Goal: Transaction & Acquisition: Purchase product/service

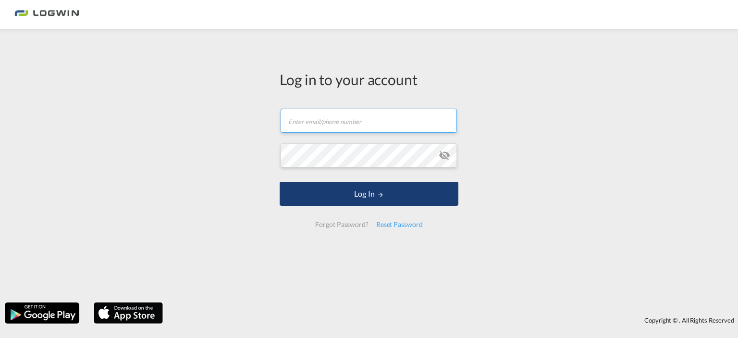
type input "[PERSON_NAME][EMAIL_ADDRESS][DOMAIN_NAME]"
click at [372, 197] on button "Log In" at bounding box center [369, 194] width 179 height 24
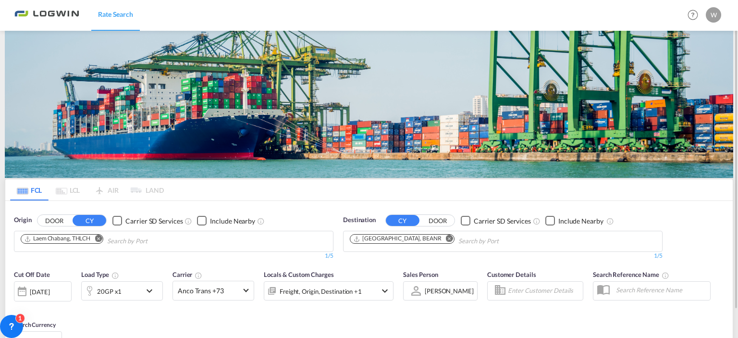
click at [99, 99] on div "FCL LCL AIR LAND FCL LCL AIR LAND Origin DOOR CY Carrier SD Services Include Ne…" at bounding box center [369, 269] width 728 height 477
click at [97, 237] on md-icon "Remove" at bounding box center [98, 238] width 7 height 7
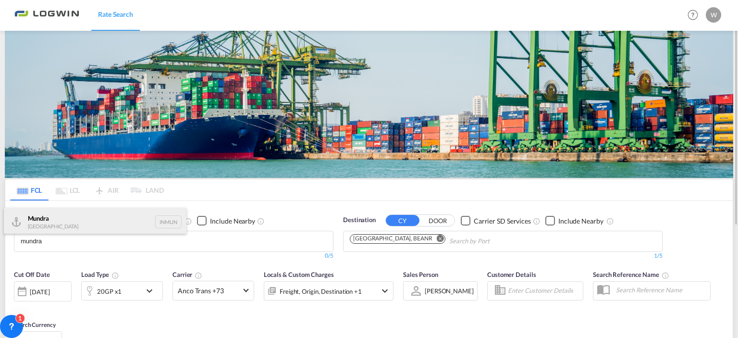
type input "mundra"
click at [52, 219] on div "Mundra India INMUN" at bounding box center [95, 222] width 183 height 29
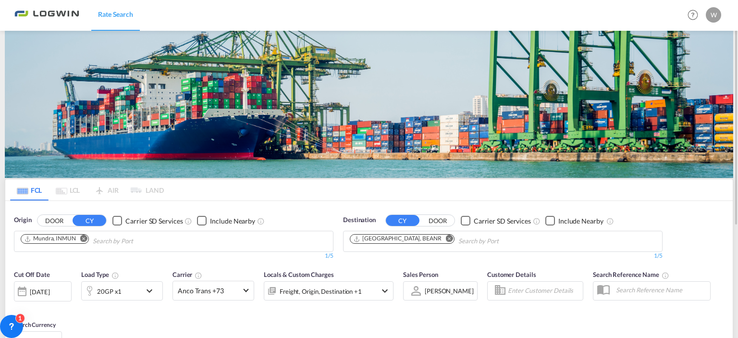
click at [150, 291] on md-icon "icon-chevron-down" at bounding box center [152, 291] width 16 height 12
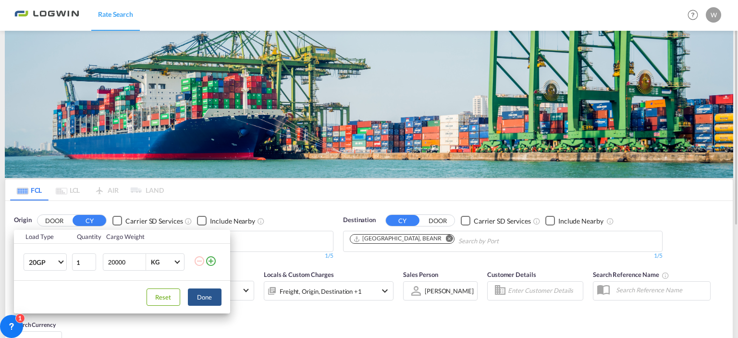
click at [211, 261] on md-icon "icon-plus-circle-outline" at bounding box center [211, 261] width 12 height 12
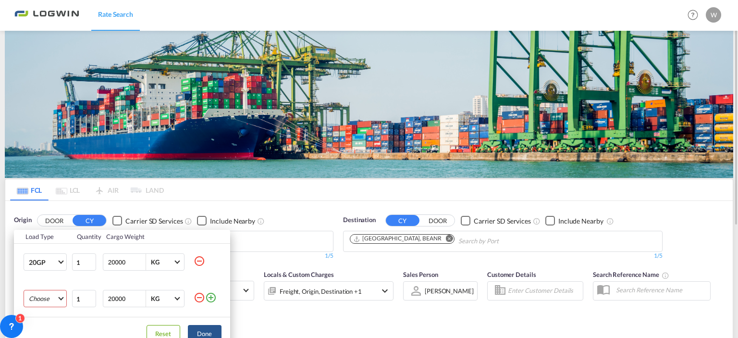
click at [56, 298] on md-select "Choose 20GP 40GP 40HC 45HC 20RE 40RE 40HR 20OT 40OT 20FR 40FR 40NR 20NR 45S 20T…" at bounding box center [45, 298] width 43 height 17
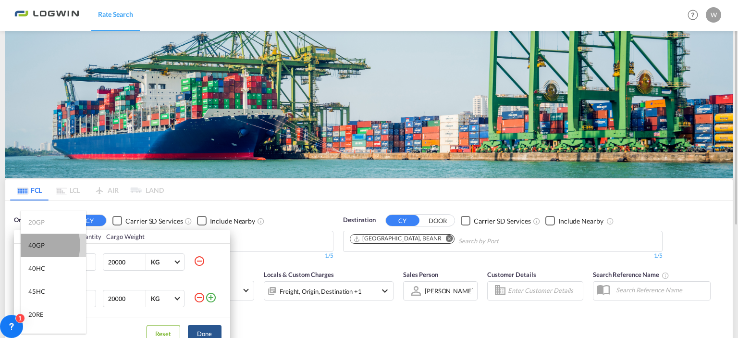
click at [36, 245] on div "40GP" at bounding box center [36, 245] width 16 height 9
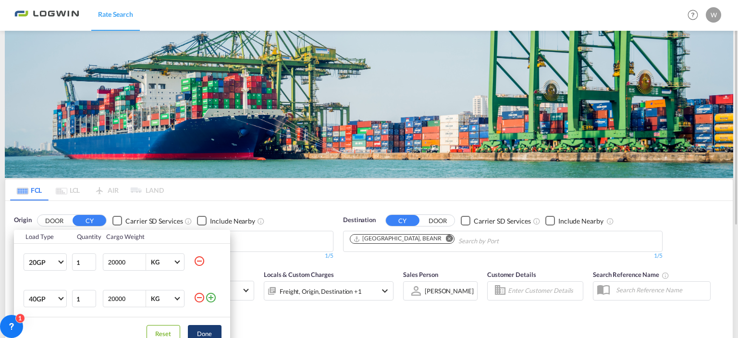
click at [204, 332] on button "Done" at bounding box center [205, 333] width 34 height 17
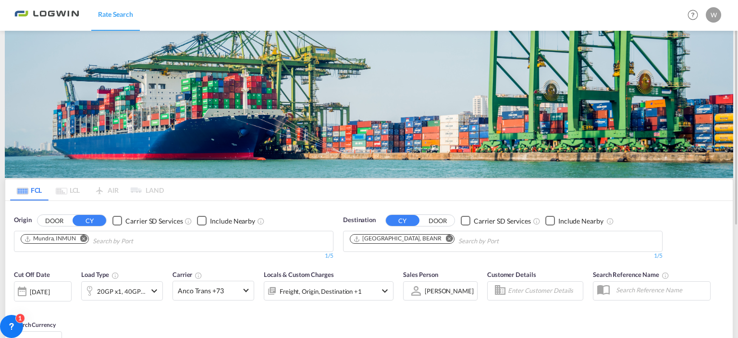
click at [69, 291] on div "[DATE]" at bounding box center [43, 291] width 58 height 20
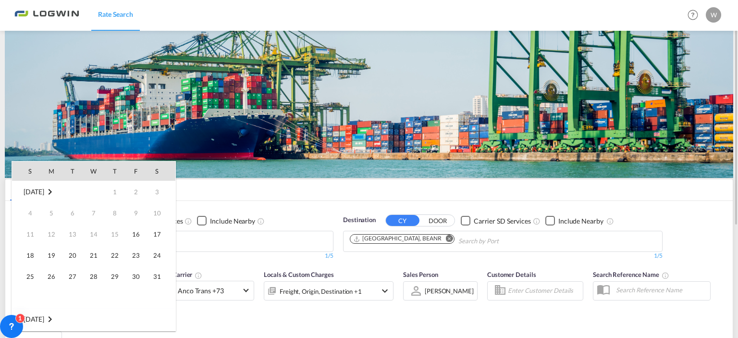
scroll to position [382, 0]
click at [134, 235] on span "15" at bounding box center [135, 233] width 19 height 19
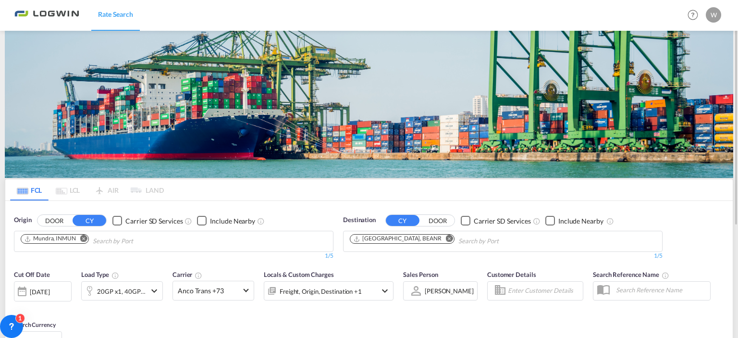
click at [185, 312] on div "Cut Off Date [DATE] [DATE] Load Type 20GP x1, 40GP x1 Carrier Anco Trans +73 On…" at bounding box center [203, 290] width 389 height 50
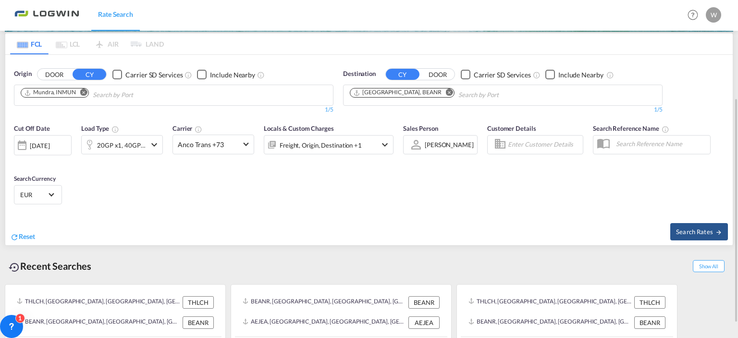
scroll to position [146, 0]
click at [689, 228] on span "Search Rates" at bounding box center [699, 232] width 46 height 8
type input "INMUN to BEANR / [DATE]"
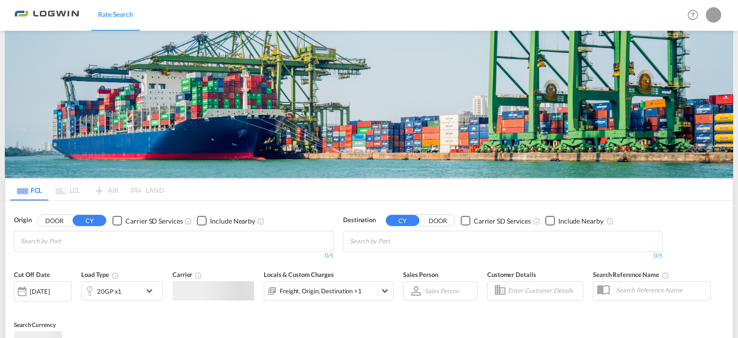
click at [375, 197] on body "Rate Search Rate Search Help Resources Product Release My Profile Logout FCL LC…" at bounding box center [369, 169] width 738 height 338
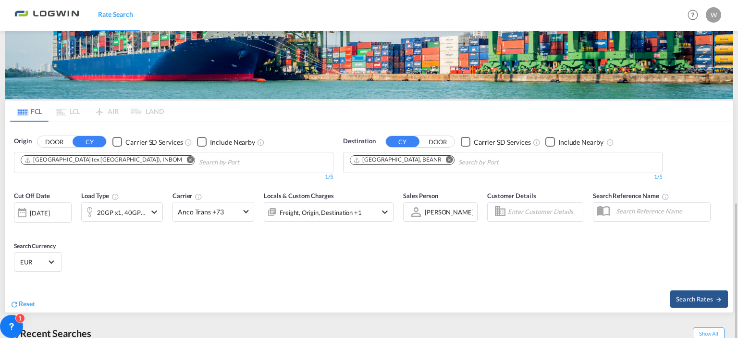
scroll to position [169, 0]
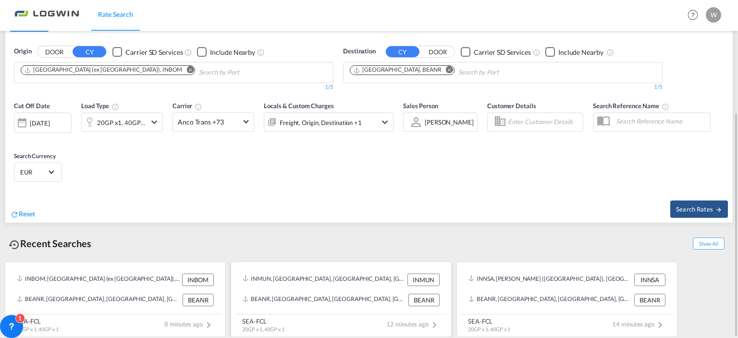
click at [313, 278] on div "INMUN, [GEOGRAPHIC_DATA], [GEOGRAPHIC_DATA], [GEOGRAPHIC_DATA], [GEOGRAPHIC_DAT…" at bounding box center [324, 279] width 162 height 12
